Goal: Navigation & Orientation: Understand site structure

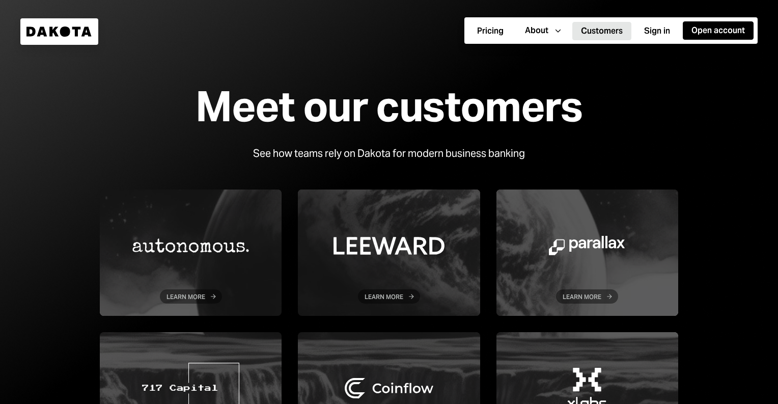
click at [642, 152] on div "Meet our customers See how teams rely on Dakota for modern business banking Lea…" at bounding box center [389, 270] width 611 height 407
click at [654, 29] on button "Sign in" at bounding box center [657, 31] width 43 height 18
click at [699, 122] on div at bounding box center [389, 271] width 778 height 542
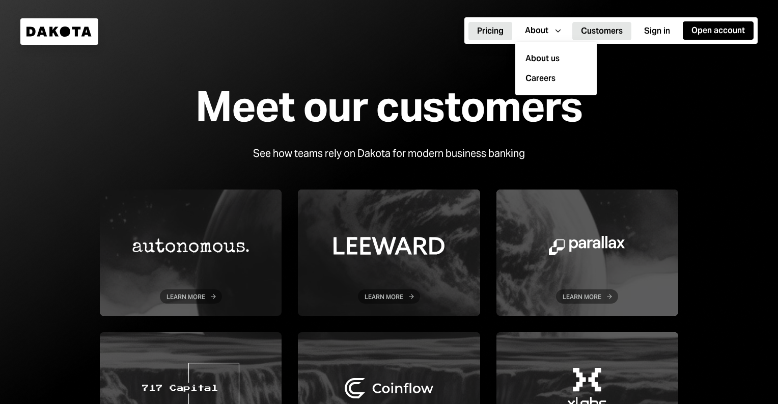
click at [498, 27] on button "Pricing" at bounding box center [491, 31] width 44 height 18
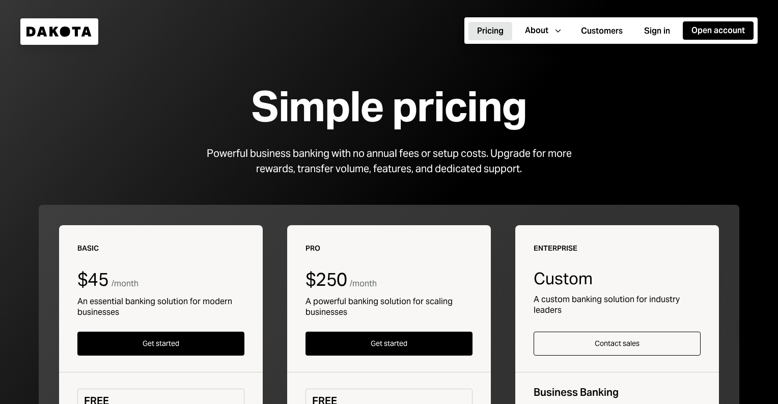
click at [46, 34] on icon "Dakota" at bounding box center [59, 31] width 66 height 10
